Goal: Find specific page/section: Find specific page/section

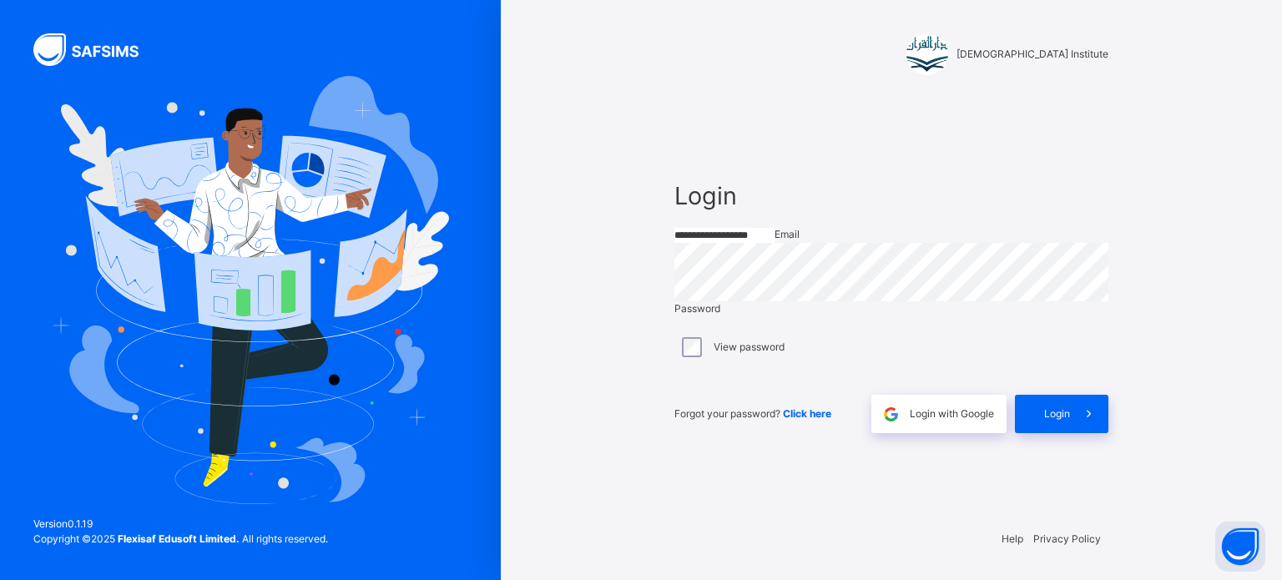
click at [775, 243] on input "**********" at bounding box center [724, 235] width 100 height 15
type input "**********"
click at [1066, 421] on span "Login" at bounding box center [1057, 413] width 26 height 15
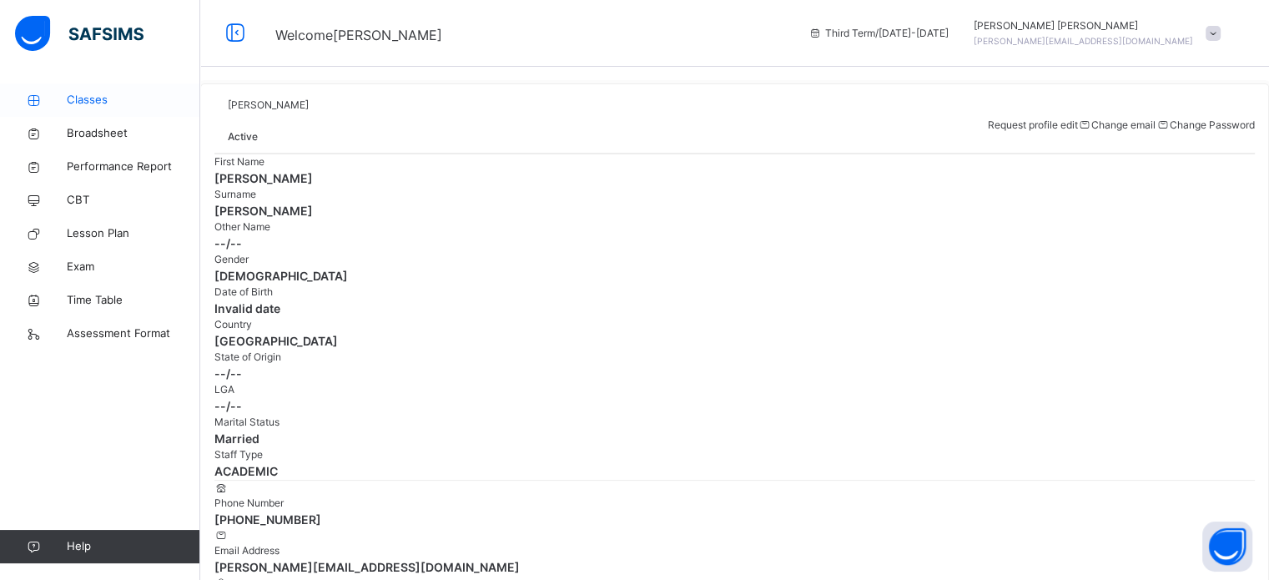
click at [108, 110] on link "Classes" at bounding box center [100, 99] width 200 height 33
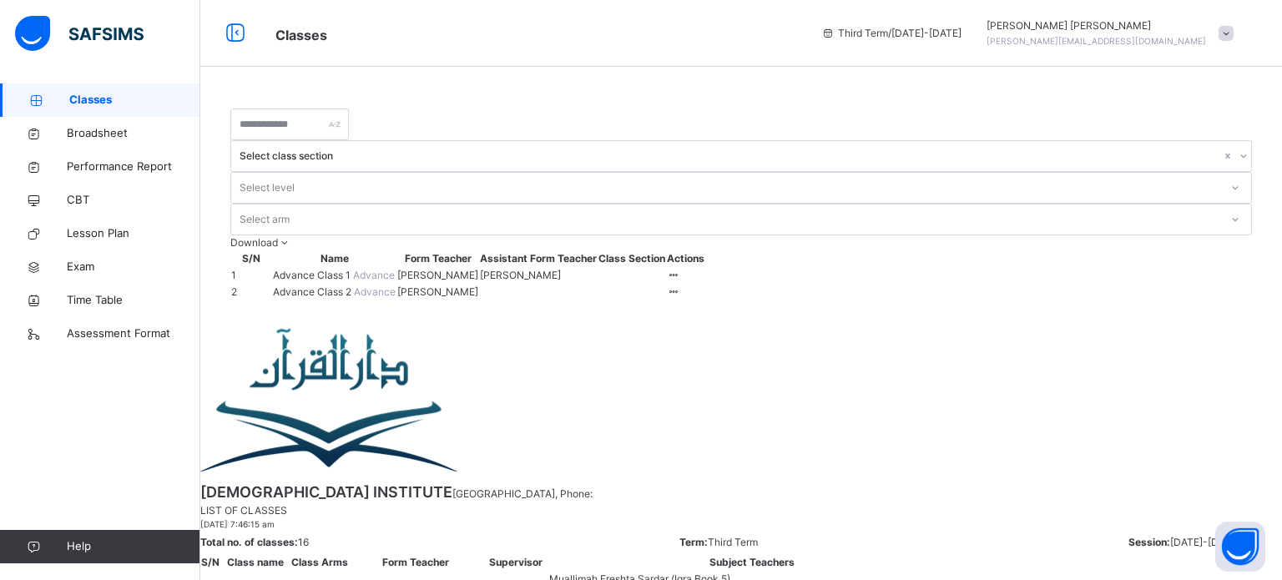
click at [287, 285] on span "Advance Class 2" at bounding box center [313, 291] width 81 height 13
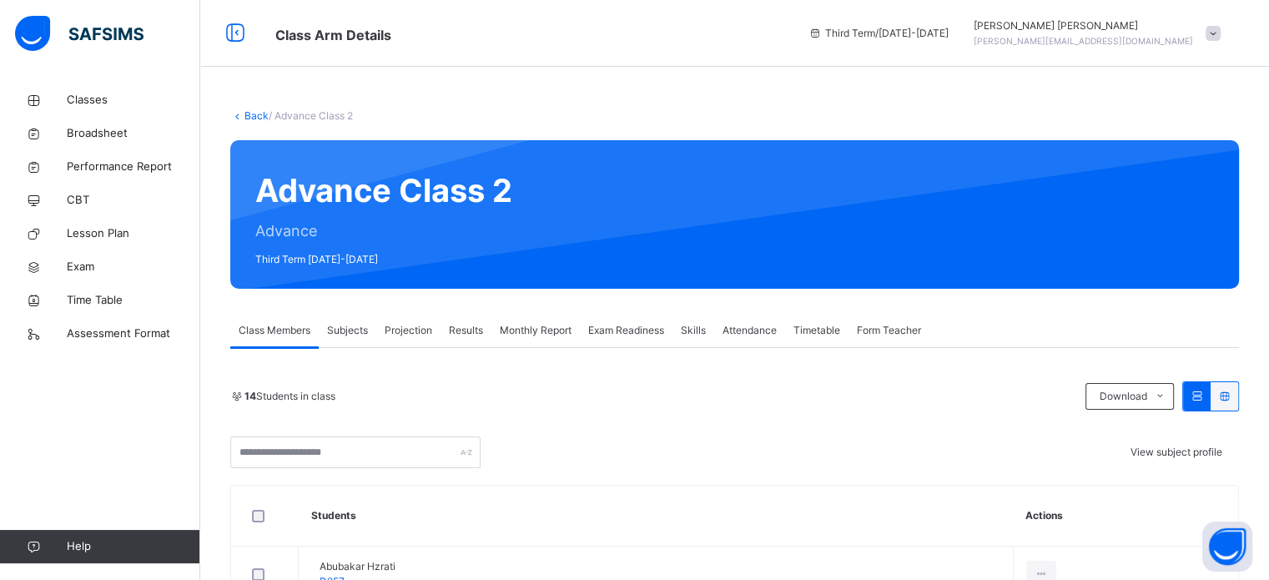
click at [426, 328] on span "Projection" at bounding box center [409, 330] width 48 height 15
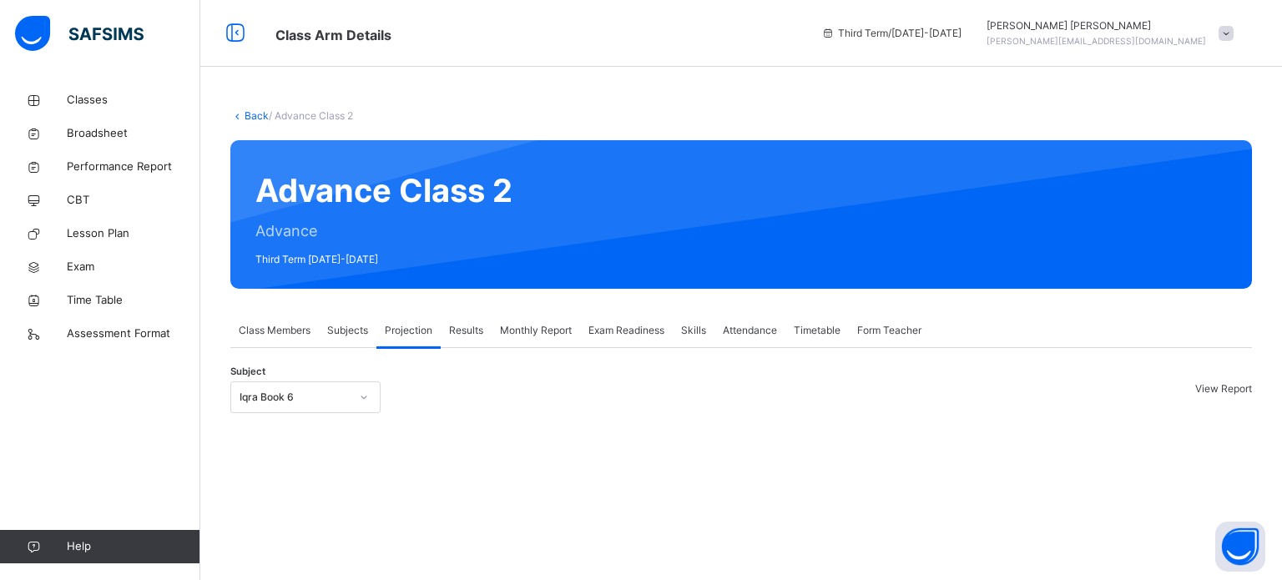
click at [347, 437] on div "Back / Advance Class 2 Advance Class 2 Advance Third Term [DATE]-[DATE] Class M…" at bounding box center [741, 273] width 1082 height 380
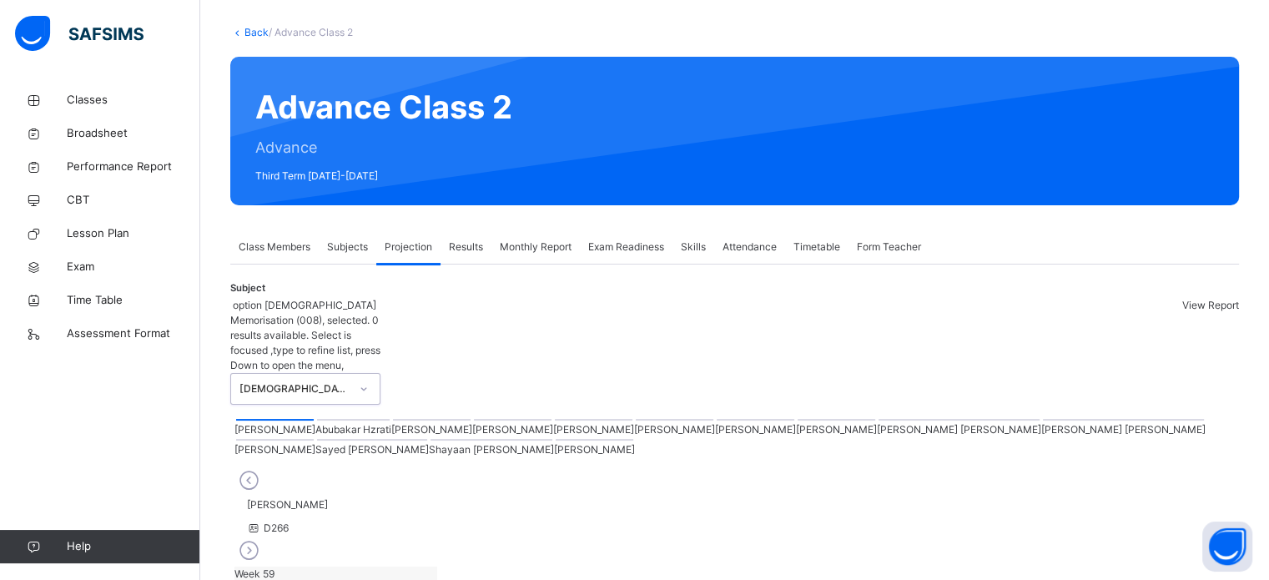
scroll to position [84, 0]
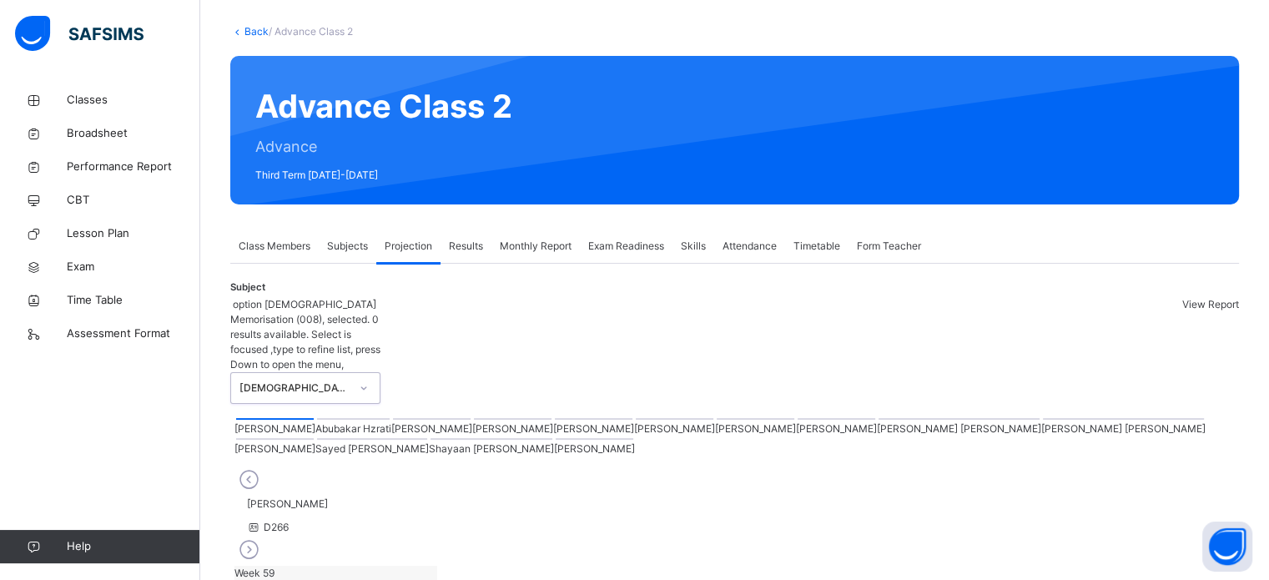
click at [1043, 418] on div at bounding box center [1123, 419] width 161 height 2
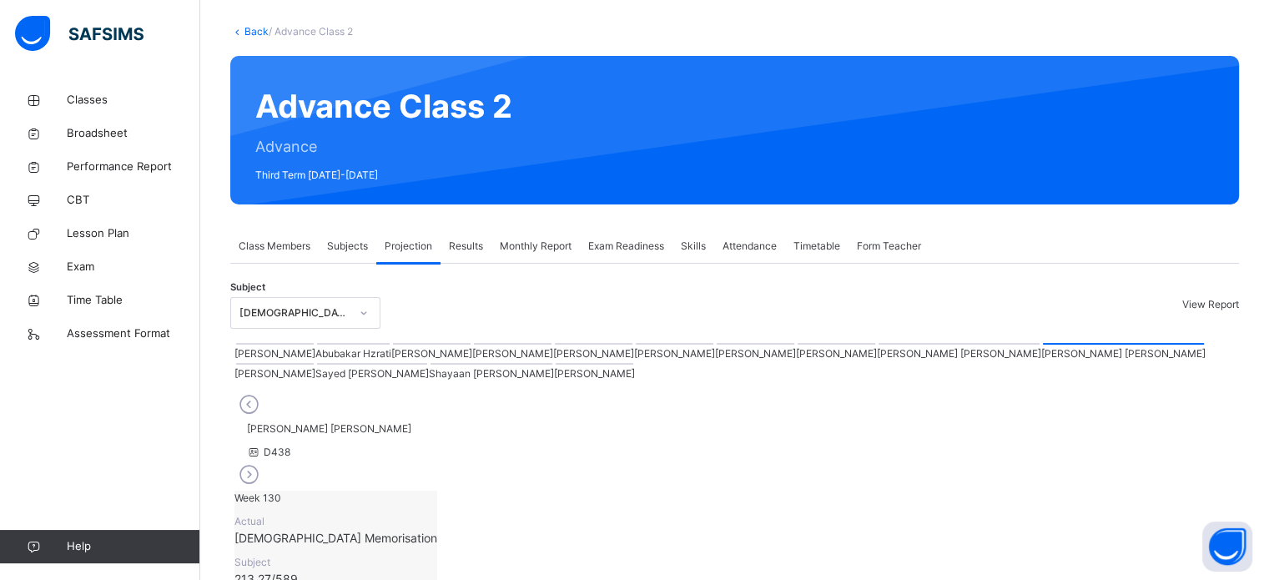
click at [314, 365] on div at bounding box center [275, 364] width 78 height 2
click at [879, 345] on div at bounding box center [959, 344] width 161 height 2
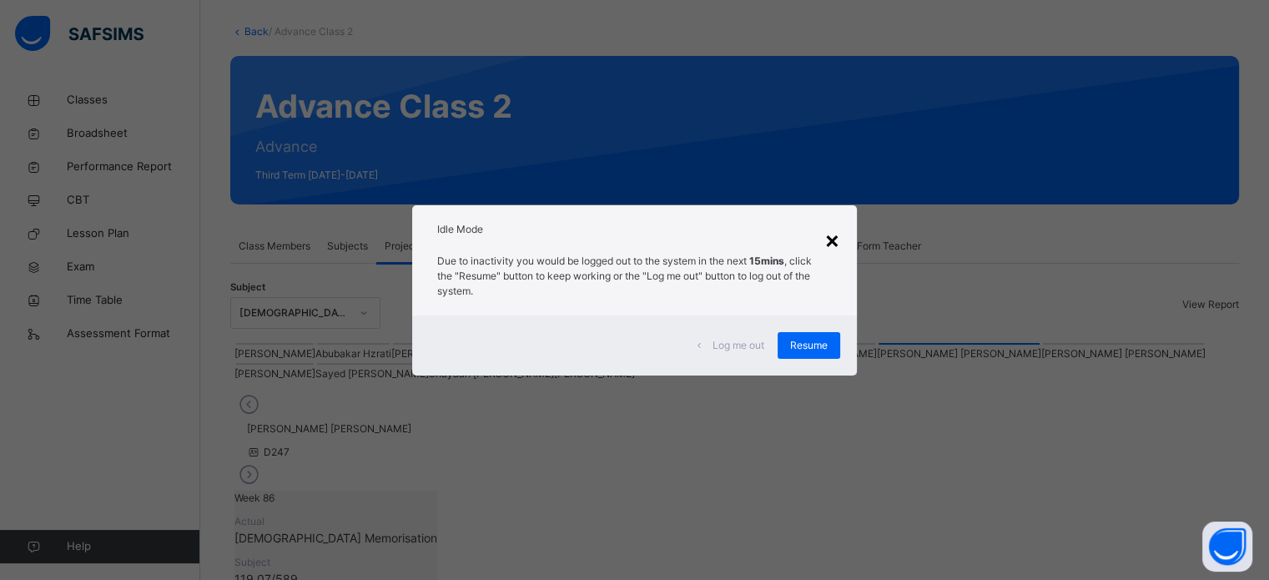
click at [833, 238] on div "×" at bounding box center [833, 239] width 16 height 35
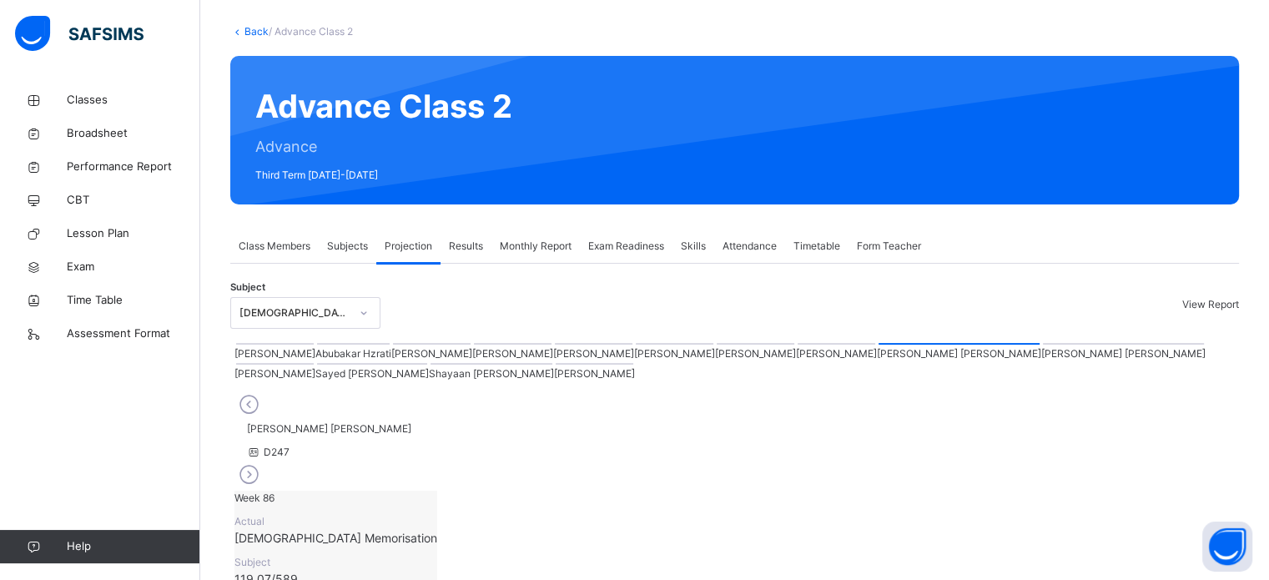
click at [474, 345] on div at bounding box center [513, 344] width 78 height 2
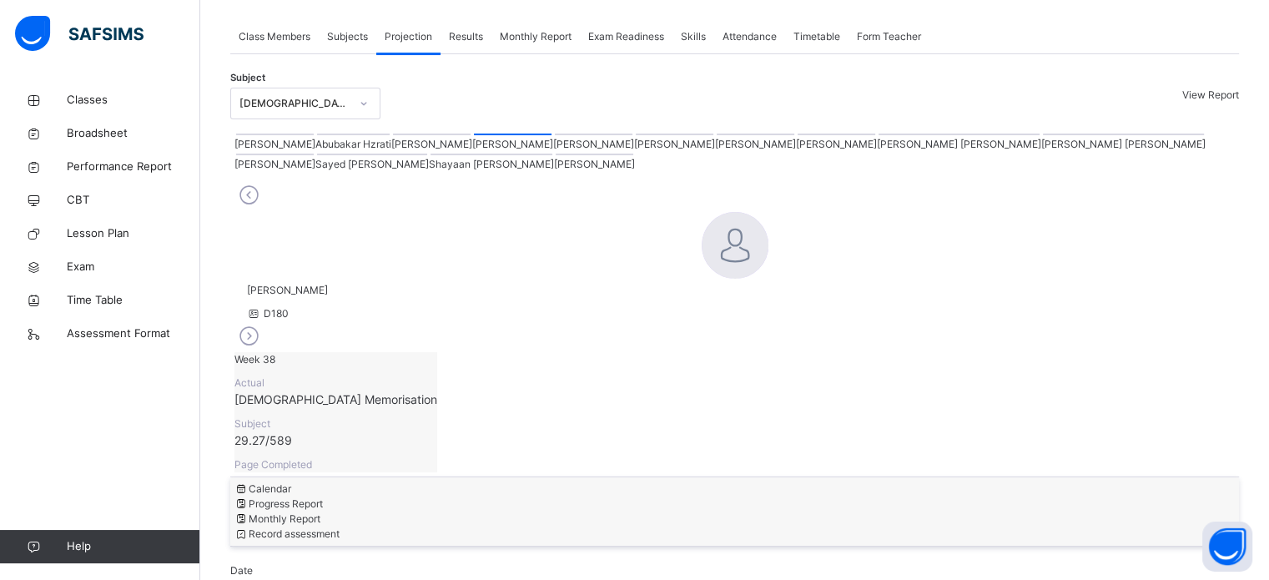
scroll to position [0, 0]
